Goal: Transaction & Acquisition: Purchase product/service

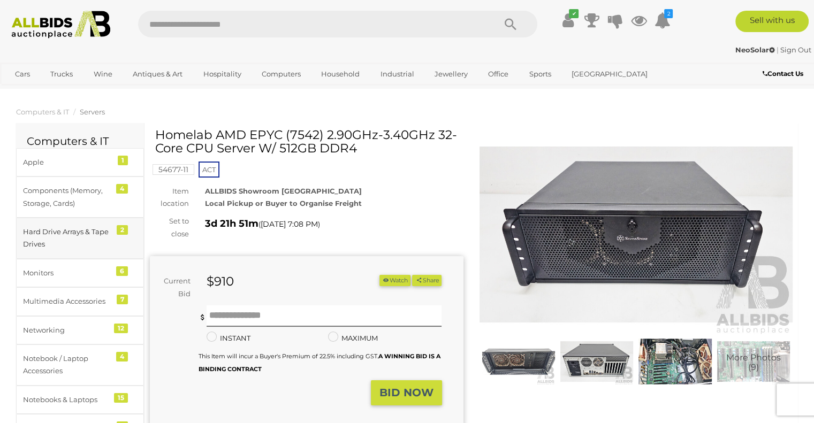
click at [43, 228] on div "Hard Drive Arrays & Tape Drives" at bounding box center [67, 238] width 88 height 25
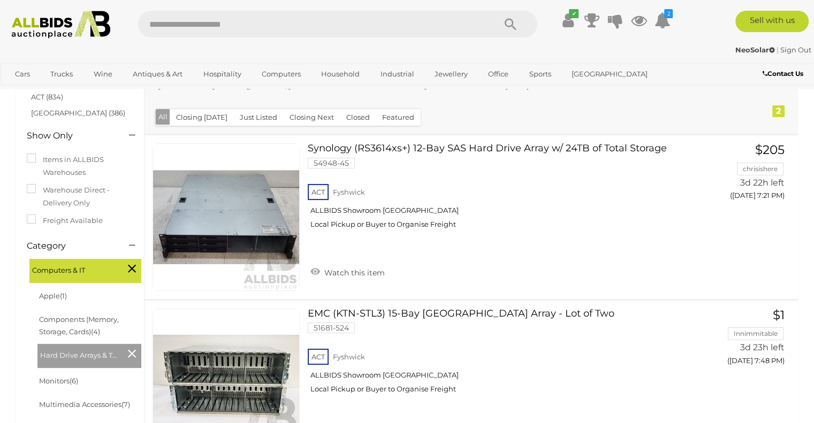
scroll to position [127, 0]
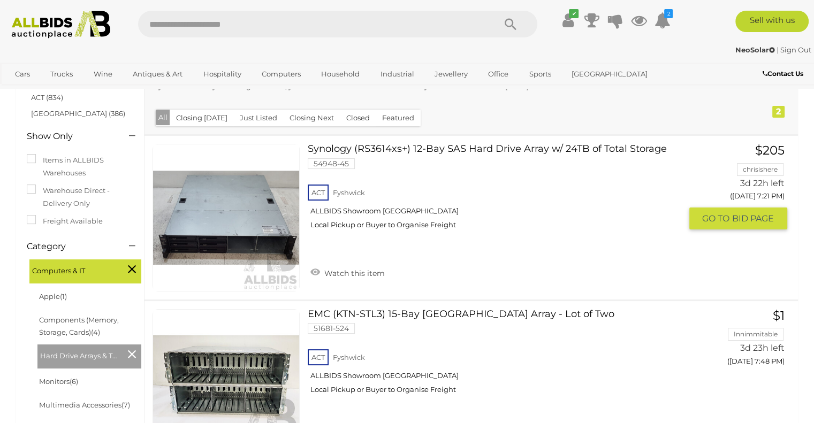
click at [210, 207] on link at bounding box center [225, 217] width 147 height 147
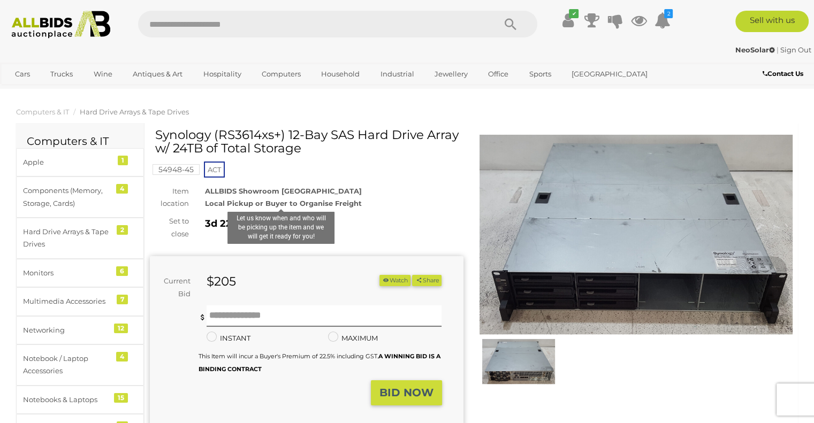
click at [210, 207] on strong "Local Pickup or Buyer to Organise Freight" at bounding box center [283, 203] width 157 height 9
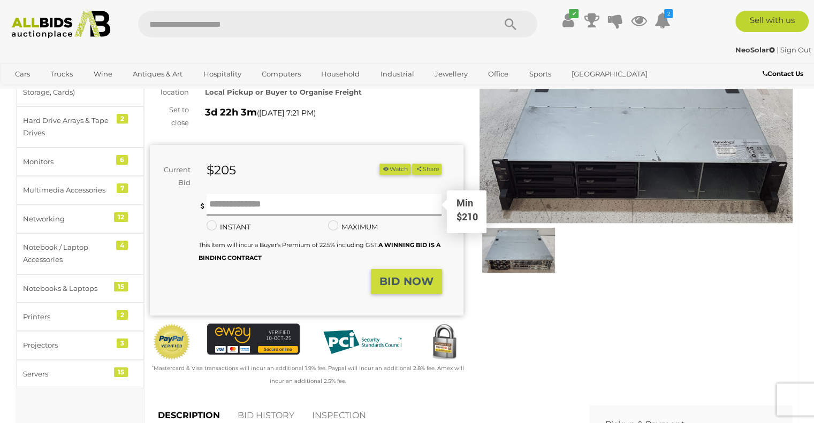
scroll to position [111, 0]
click at [616, 164] on img at bounding box center [635, 123] width 313 height 202
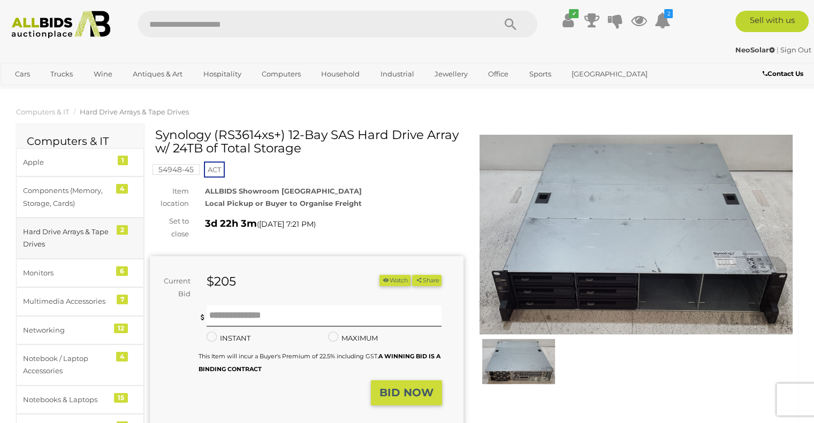
click at [57, 234] on div "Hard Drive Arrays & Tape Drives" at bounding box center [67, 238] width 88 height 25
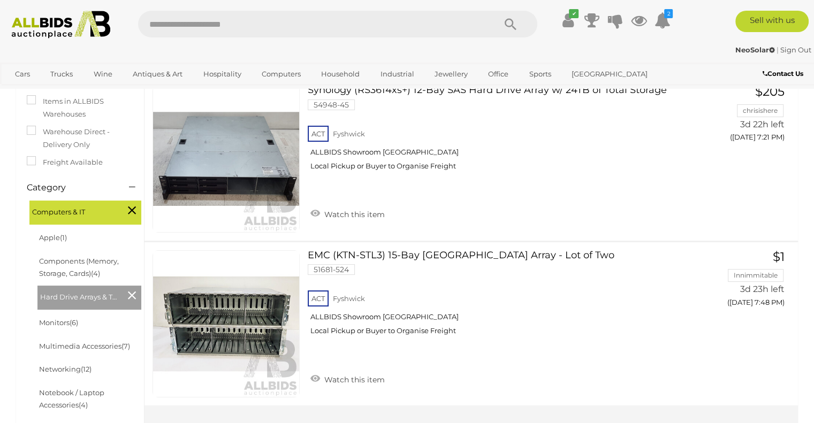
scroll to position [185, 0]
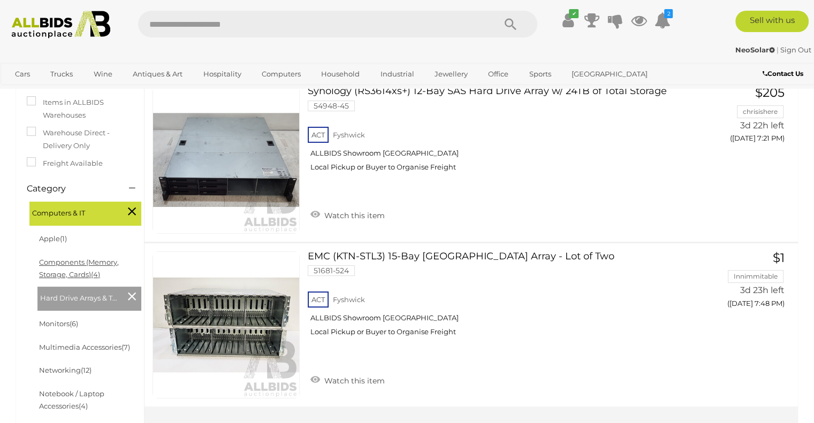
click at [59, 266] on link "Components (Memory, Storage, Cards) (4)" at bounding box center [79, 268] width 80 height 21
